Goal: Transaction & Acquisition: Register for event/course

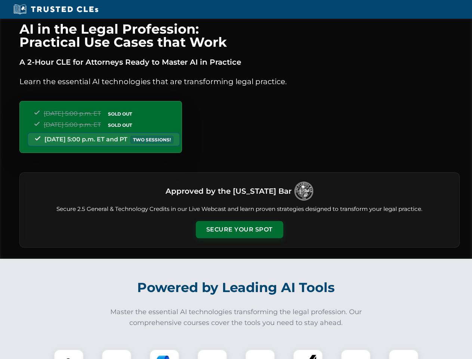
click at [239, 229] on button "Secure Your Spot" at bounding box center [239, 229] width 87 height 17
click at [69, 354] on img at bounding box center [69, 364] width 22 height 22
click at [117, 354] on div at bounding box center [117, 364] width 30 height 30
